Goal: Task Accomplishment & Management: Manage account settings

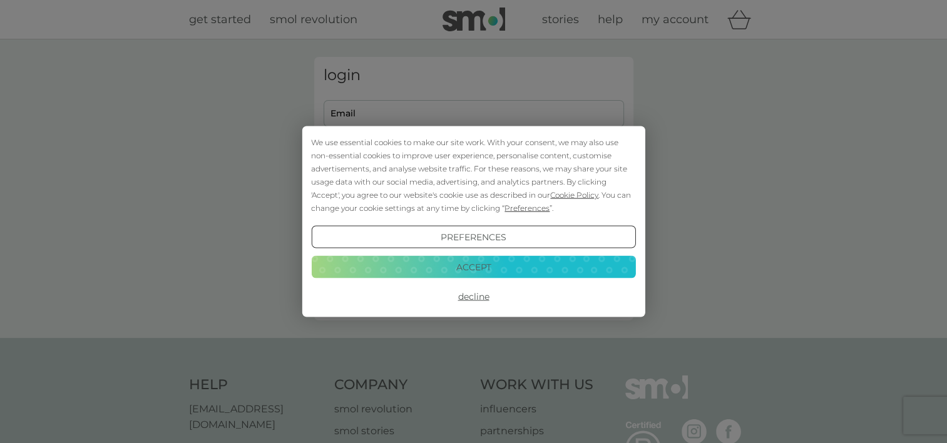
click at [503, 270] on button "Accept" at bounding box center [473, 266] width 324 height 23
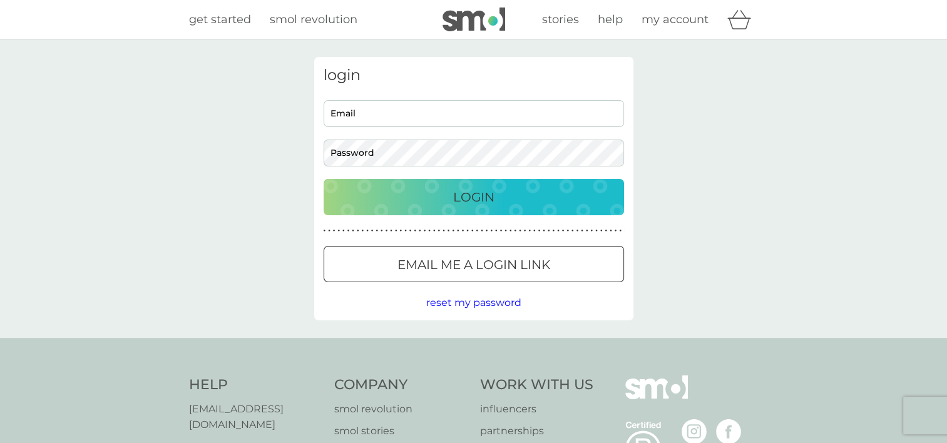
click at [408, 120] on input "Email" at bounding box center [474, 113] width 301 height 27
type input "coppardmolly@gmail.com"
click at [324, 179] on button "Login" at bounding box center [474, 197] width 301 height 36
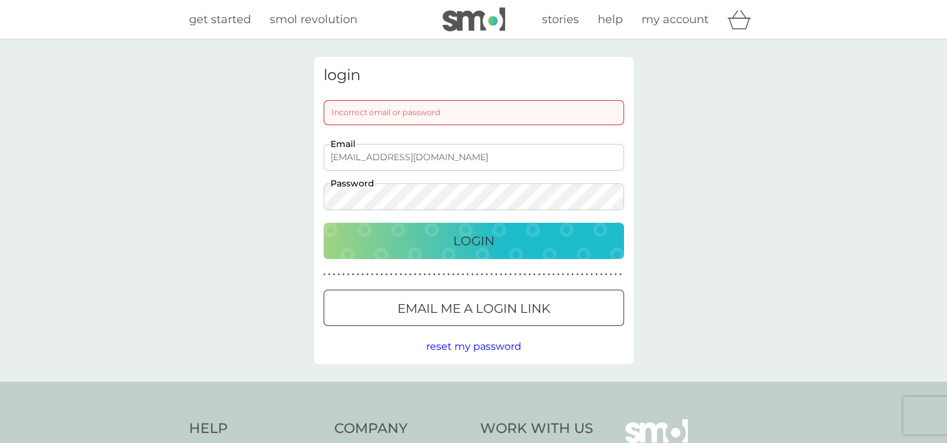
click at [517, 315] on p "Email me a login link" at bounding box center [474, 309] width 153 height 20
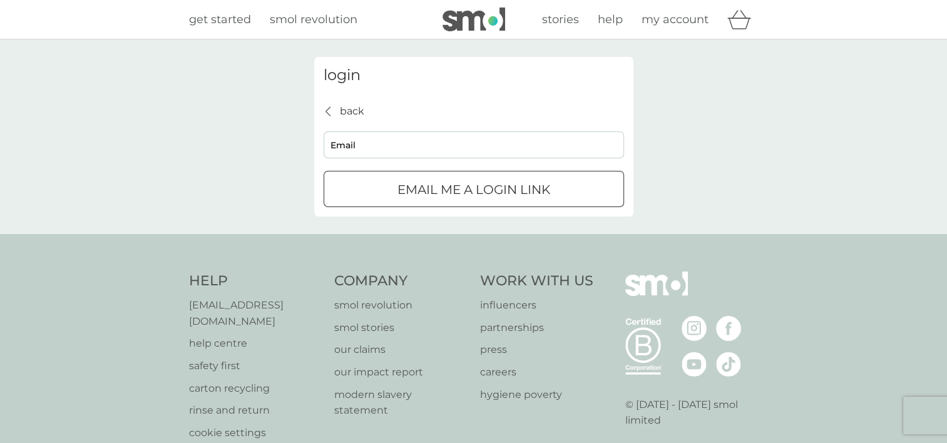
click at [349, 142] on input "Email" at bounding box center [474, 144] width 301 height 27
type input "coppardmolly@gmail.com"
click at [361, 183] on div "Email me a login link" at bounding box center [473, 190] width 299 height 20
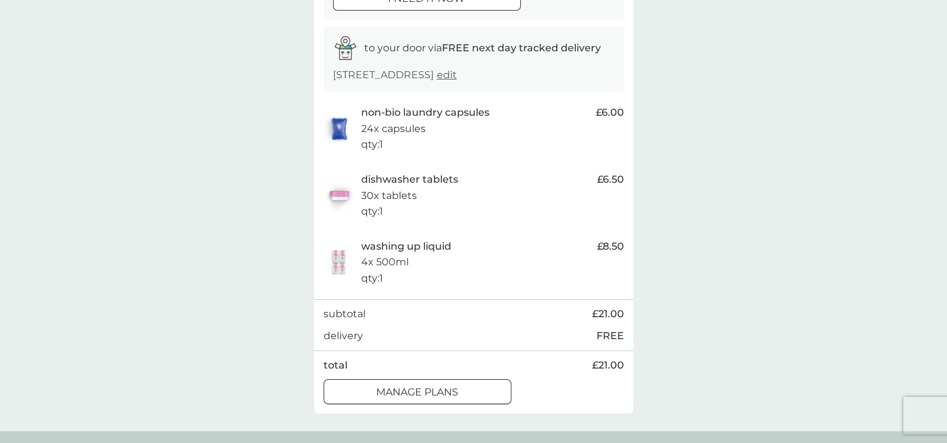
scroll to position [250, 0]
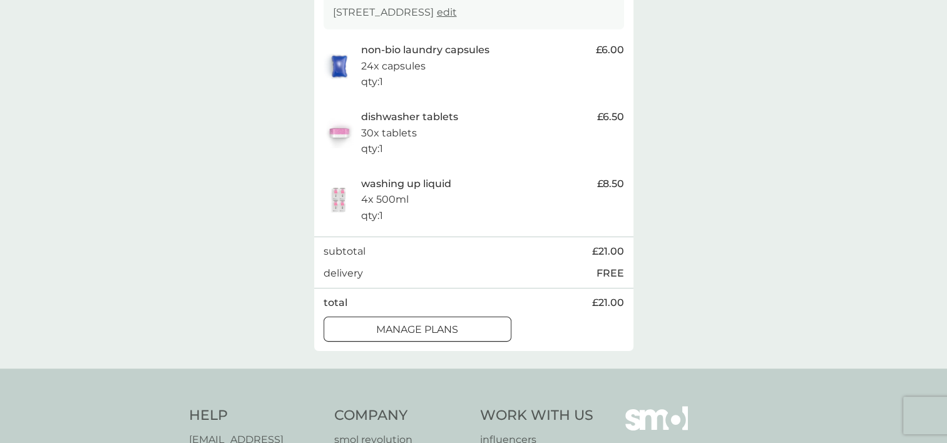
click at [466, 338] on div "manage plans" at bounding box center [417, 330] width 187 height 16
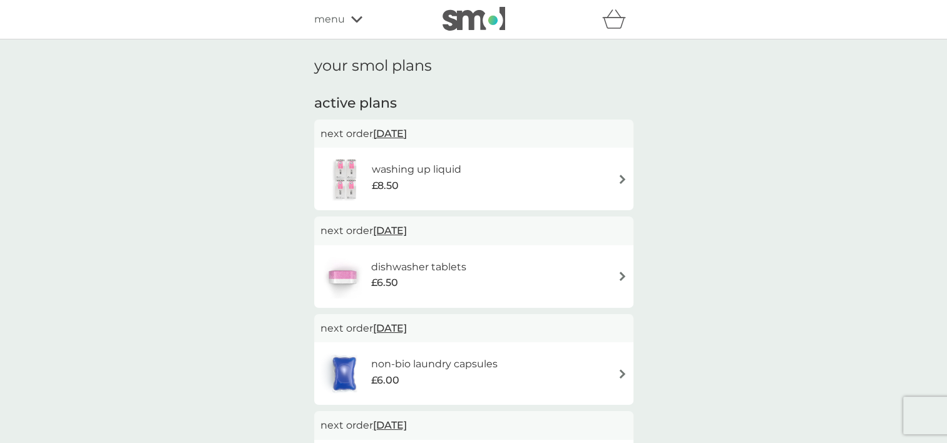
click at [431, 194] on div "washing up liquid £8.50" at bounding box center [423, 179] width 102 height 35
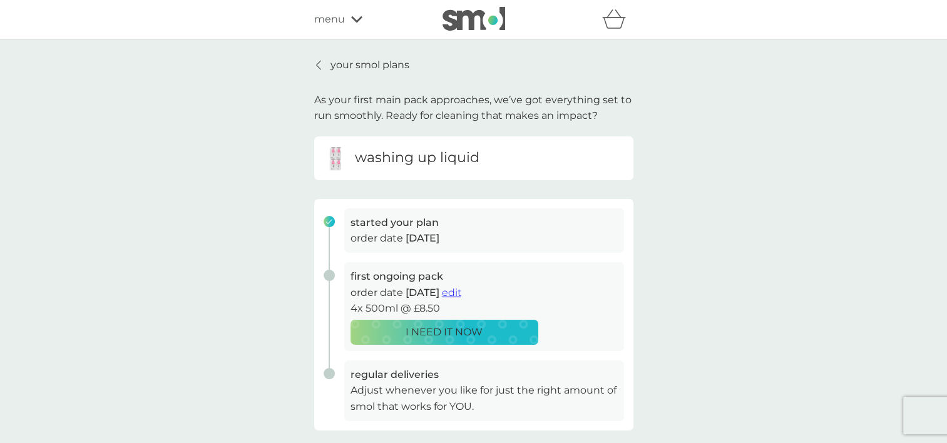
scroll to position [63, 0]
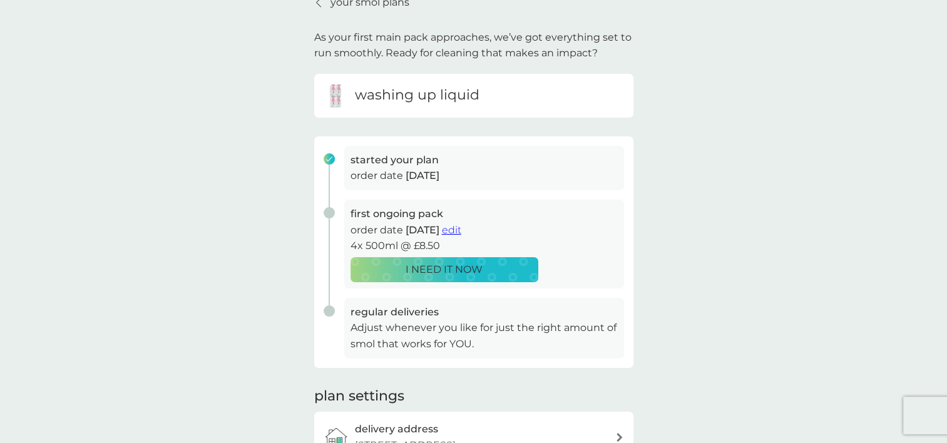
click at [461, 231] on span "edit" at bounding box center [451, 230] width 19 height 12
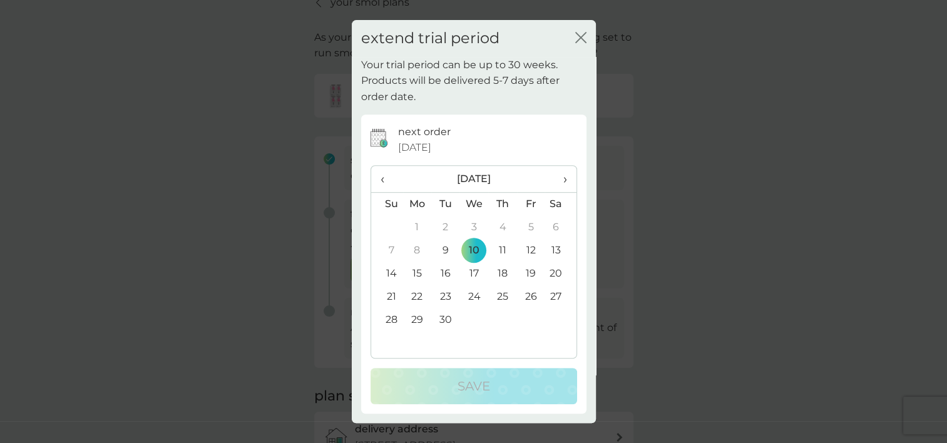
click at [442, 321] on td "30" at bounding box center [445, 320] width 28 height 23
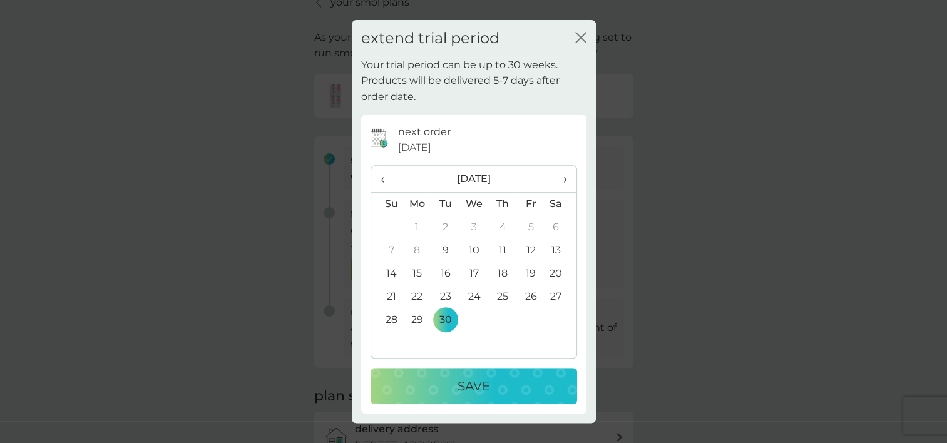
click at [466, 390] on p "Save" at bounding box center [474, 386] width 33 height 20
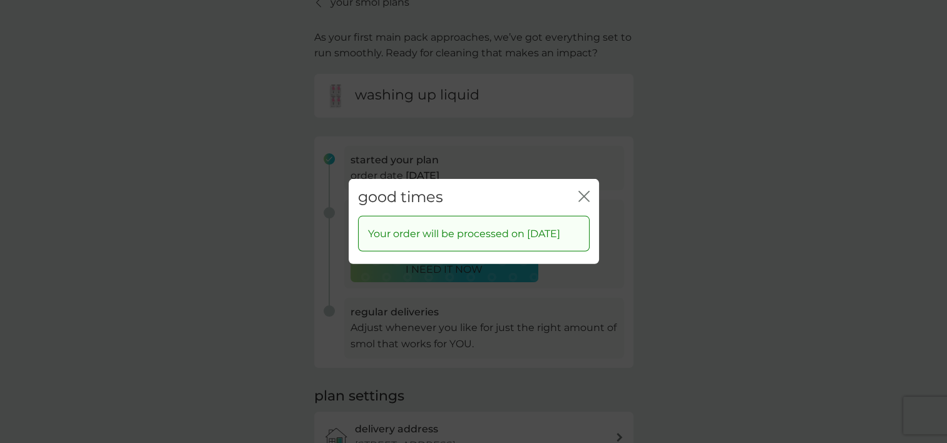
click at [585, 192] on icon "close" at bounding box center [586, 197] width 5 height 10
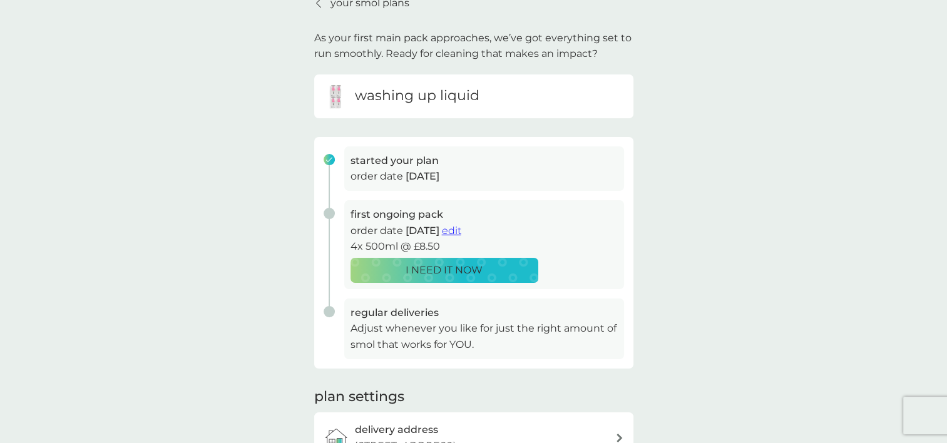
scroll to position [0, 0]
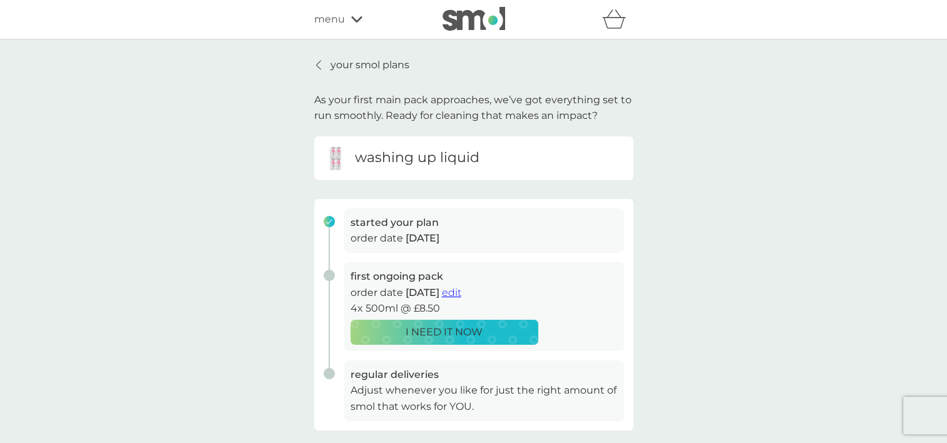
click at [347, 73] on div "your smol plans As your first main pack approaches, we’ve got everything set to…" at bounding box center [473, 333] width 319 height 553
click at [359, 65] on p "your smol plans" at bounding box center [370, 65] width 79 height 16
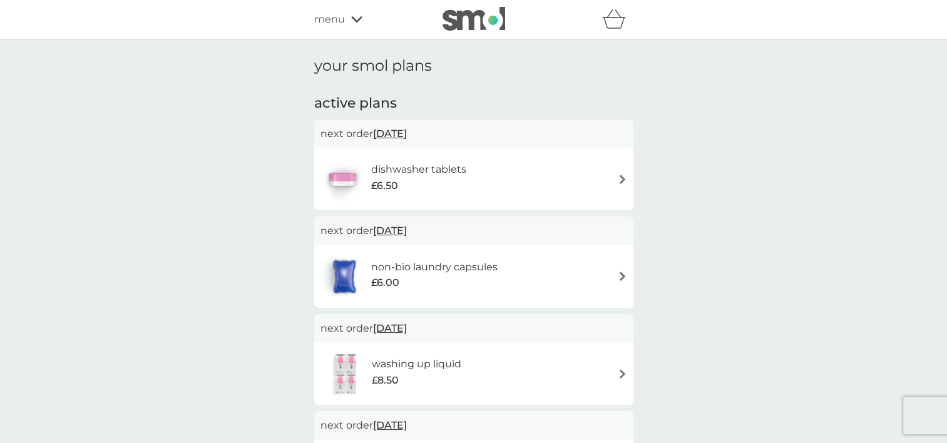
click at [463, 172] on h6 "dishwasher tablets" at bounding box center [418, 170] width 95 height 16
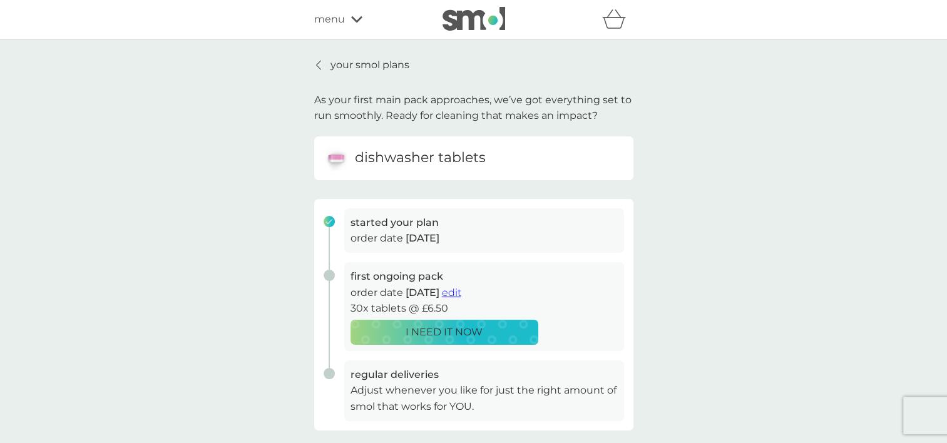
click at [461, 288] on span "edit" at bounding box center [451, 293] width 19 height 12
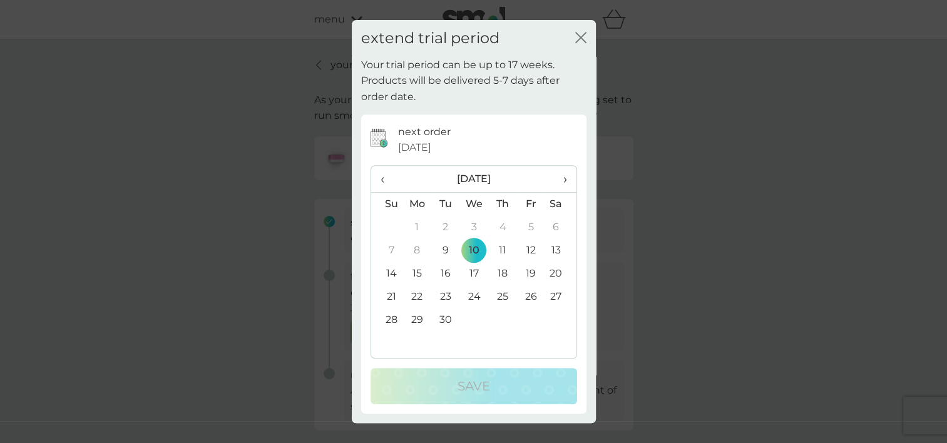
click at [441, 321] on td "30" at bounding box center [445, 320] width 28 height 23
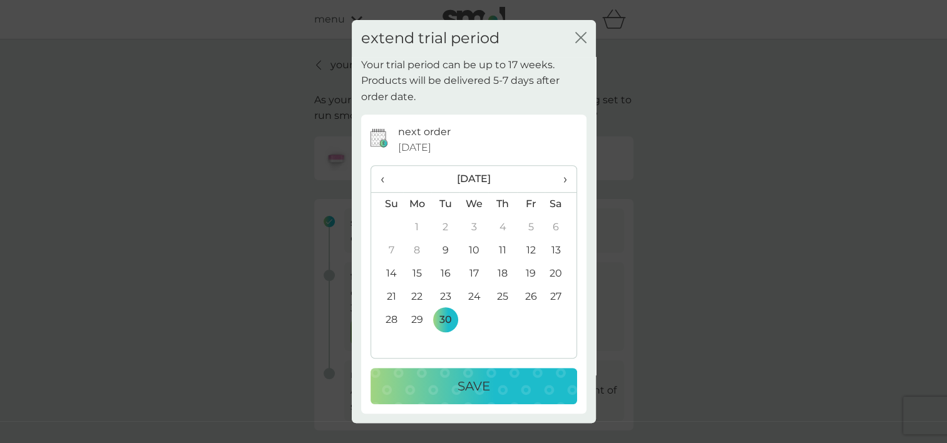
click at [472, 382] on p "Save" at bounding box center [474, 386] width 33 height 20
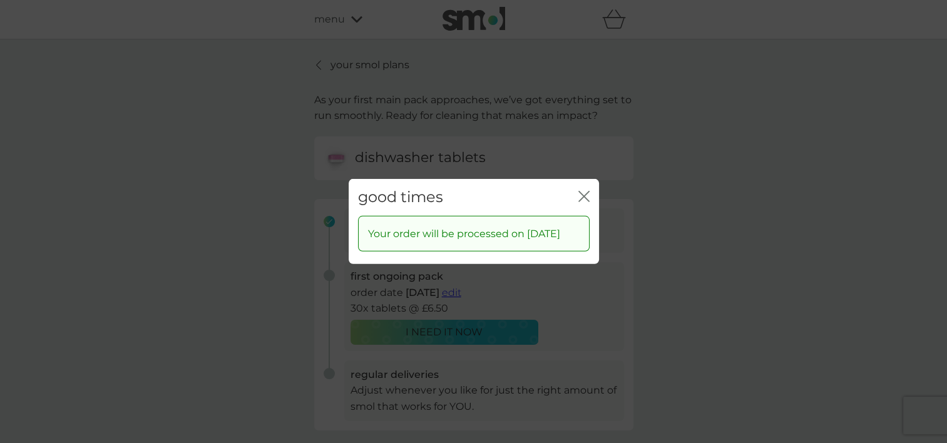
click at [590, 187] on div "good times close" at bounding box center [474, 197] width 250 height 37
click at [582, 192] on icon "close" at bounding box center [581, 197] width 5 height 10
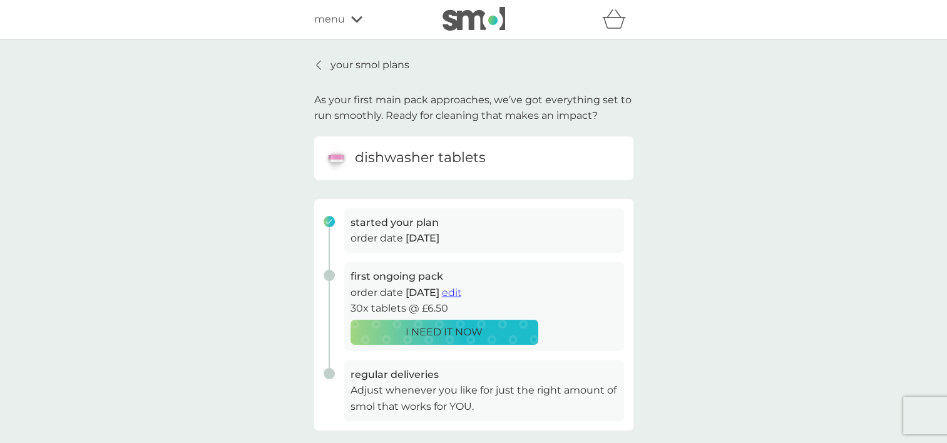
click at [368, 66] on p "your smol plans" at bounding box center [370, 65] width 79 height 16
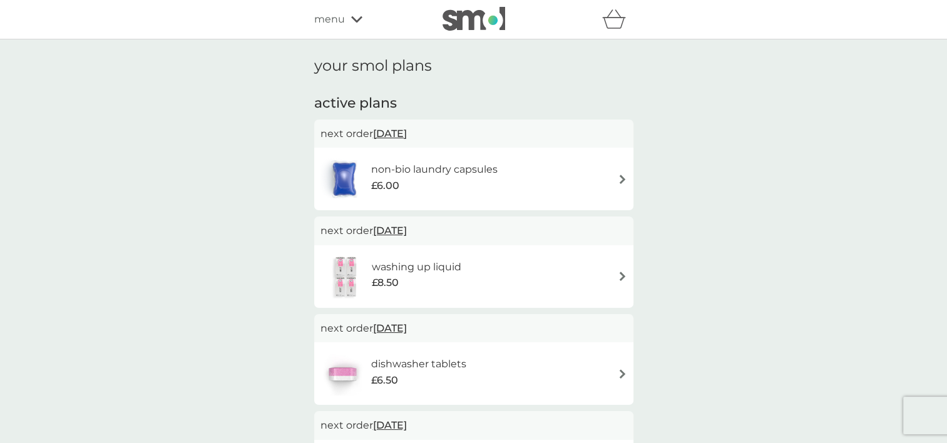
click at [407, 133] on span "[DATE]" at bounding box center [390, 133] width 34 height 24
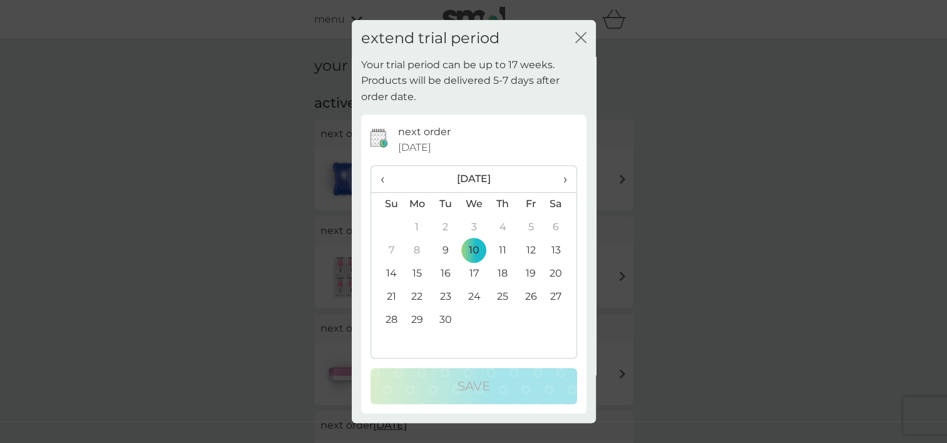
click at [448, 318] on td "30" at bounding box center [445, 320] width 28 height 23
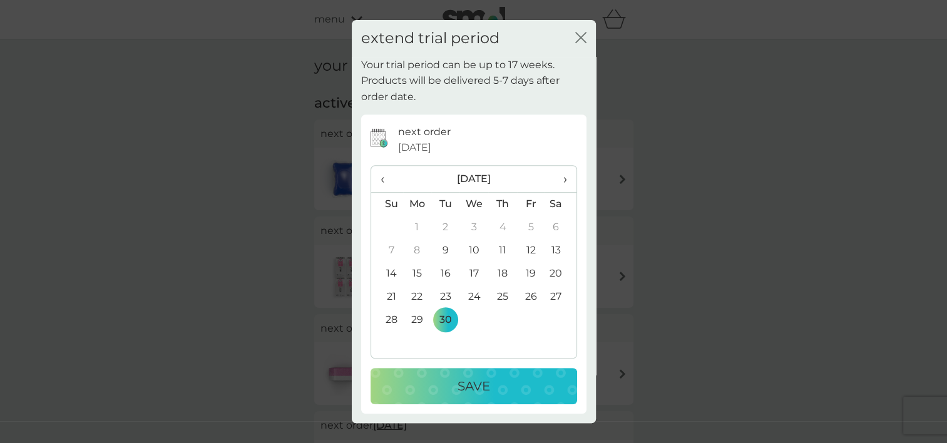
click at [456, 378] on div "Save" at bounding box center [474, 386] width 182 height 20
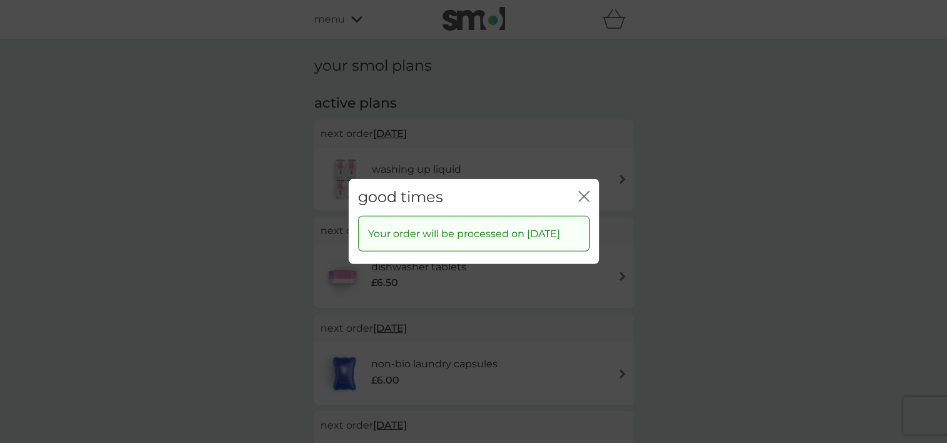
click at [583, 192] on icon "close" at bounding box center [581, 197] width 5 height 10
